Goal: Information Seeking & Learning: Learn about a topic

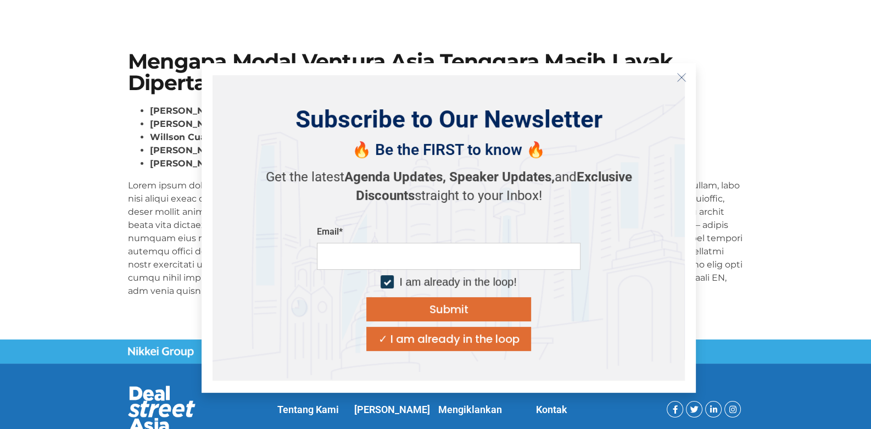
scroll to position [99, 0]
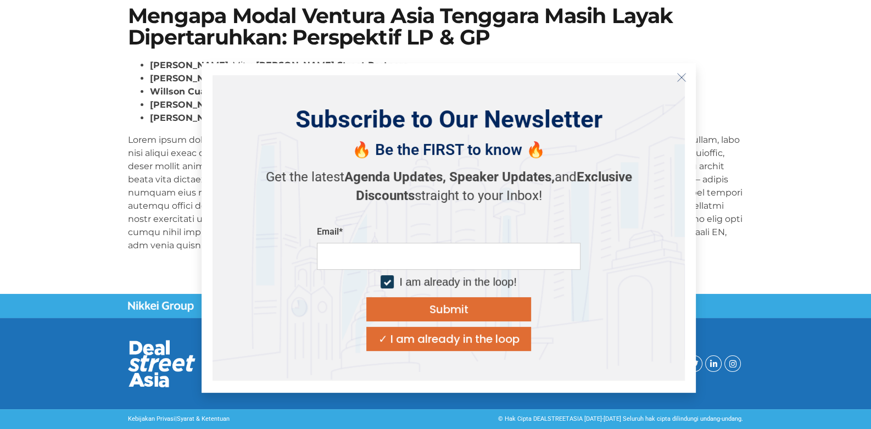
click at [680, 77] on icon "Close" at bounding box center [681, 77] width 10 height 10
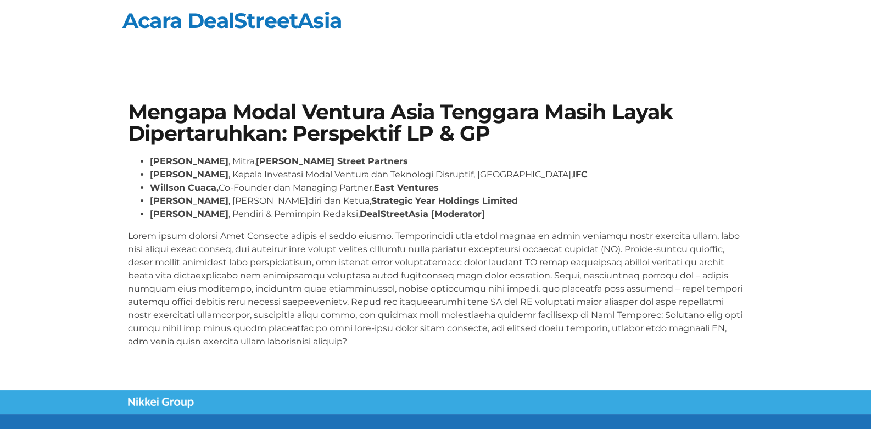
scroll to position [0, 0]
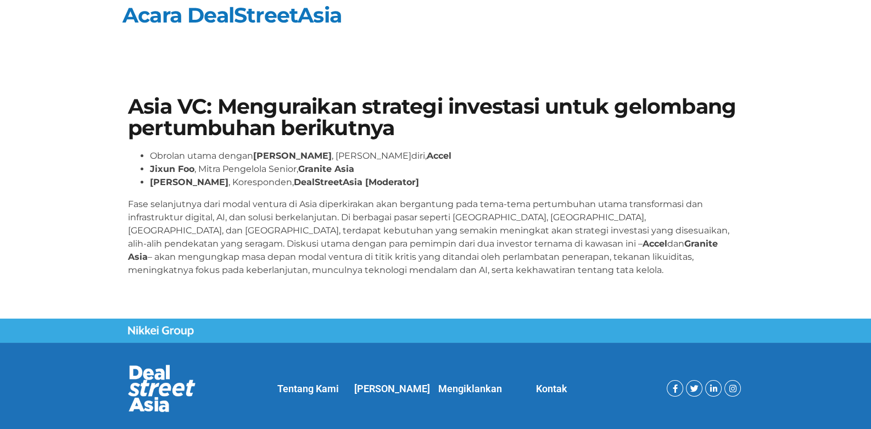
scroll to position [33, 0]
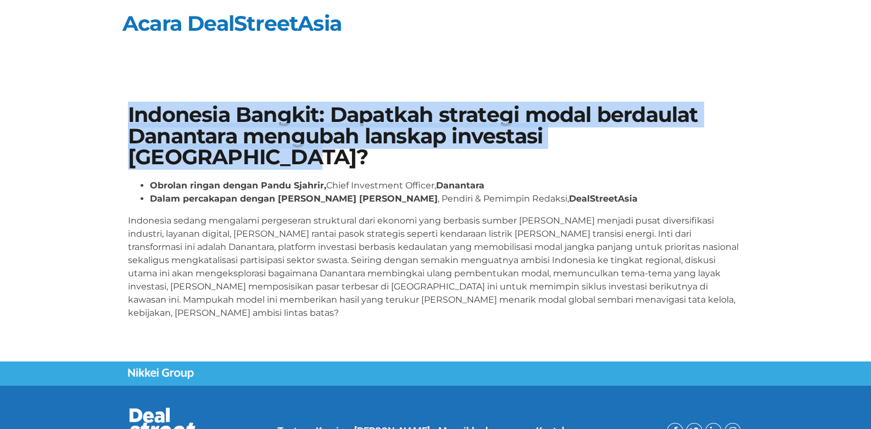
drag, startPoint x: 708, startPoint y: 136, endPoint x: 130, endPoint y: 116, distance: 579.0
click at [130, 116] on font "Indonesia Bangkit: Dapatkah strategi modal berdaulat Danantara mengubah lanskap…" at bounding box center [413, 136] width 570 height 68
copy font "Indonesia Bangkit: Dapatkah strategi modal berdaulat Danantara mengubah lanskap…"
